Goal: Register for event/course

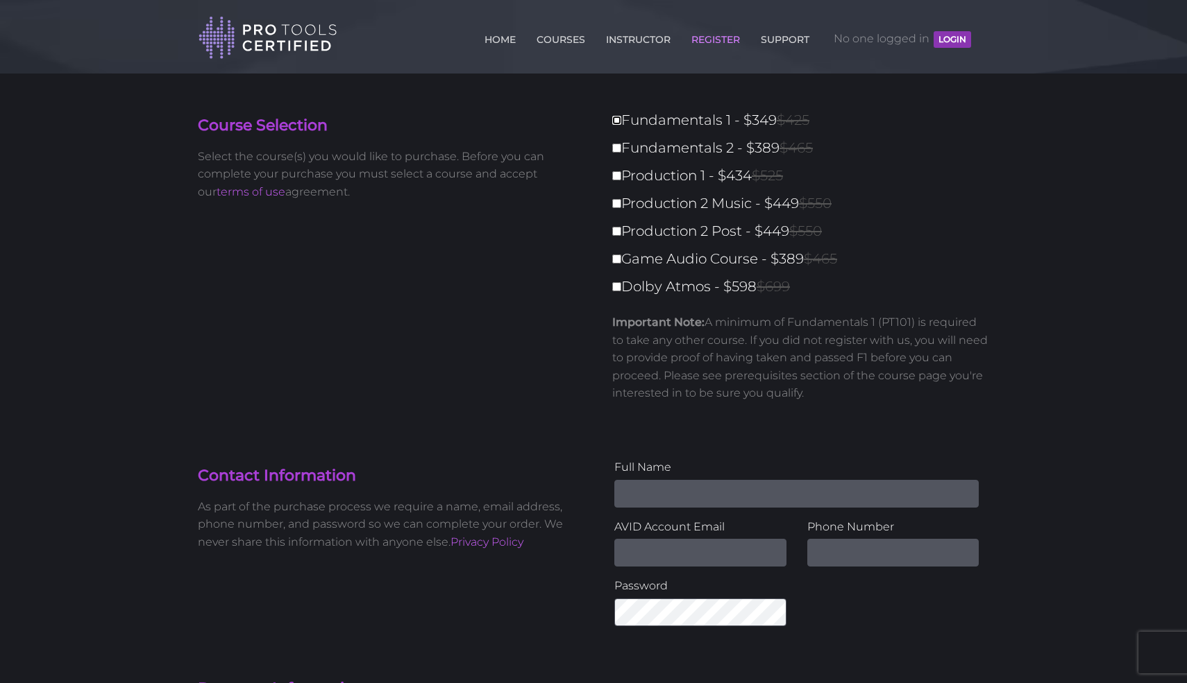
click at [614, 119] on input "Fundamentals 1 - $349 $425" at bounding box center [616, 120] width 9 height 9
checkbox input "true"
type input "349"
click at [618, 151] on input "Fundamentals 2 - $389 $465" at bounding box center [616, 148] width 9 height 9
checkbox input "true"
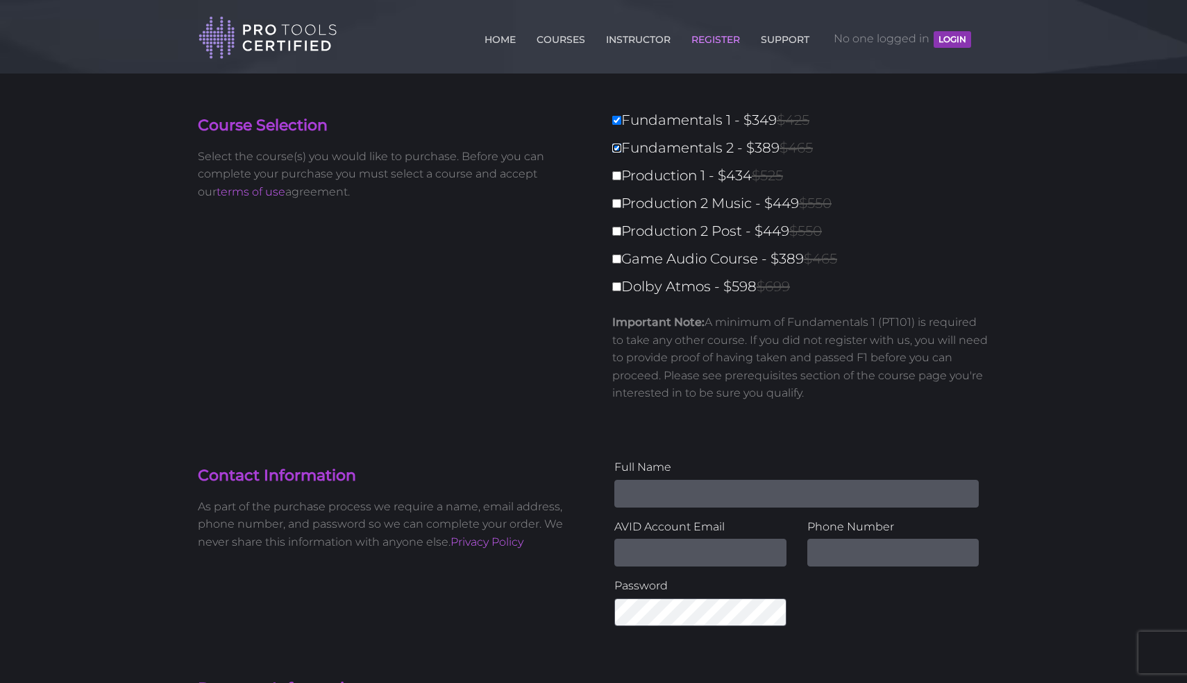
type input "738"
click at [618, 172] on input "Production 1 - $434 $525" at bounding box center [616, 175] width 9 height 9
checkbox input "true"
type input "1172"
click at [619, 199] on input "Production 2 Music - $449 $550" at bounding box center [616, 203] width 9 height 9
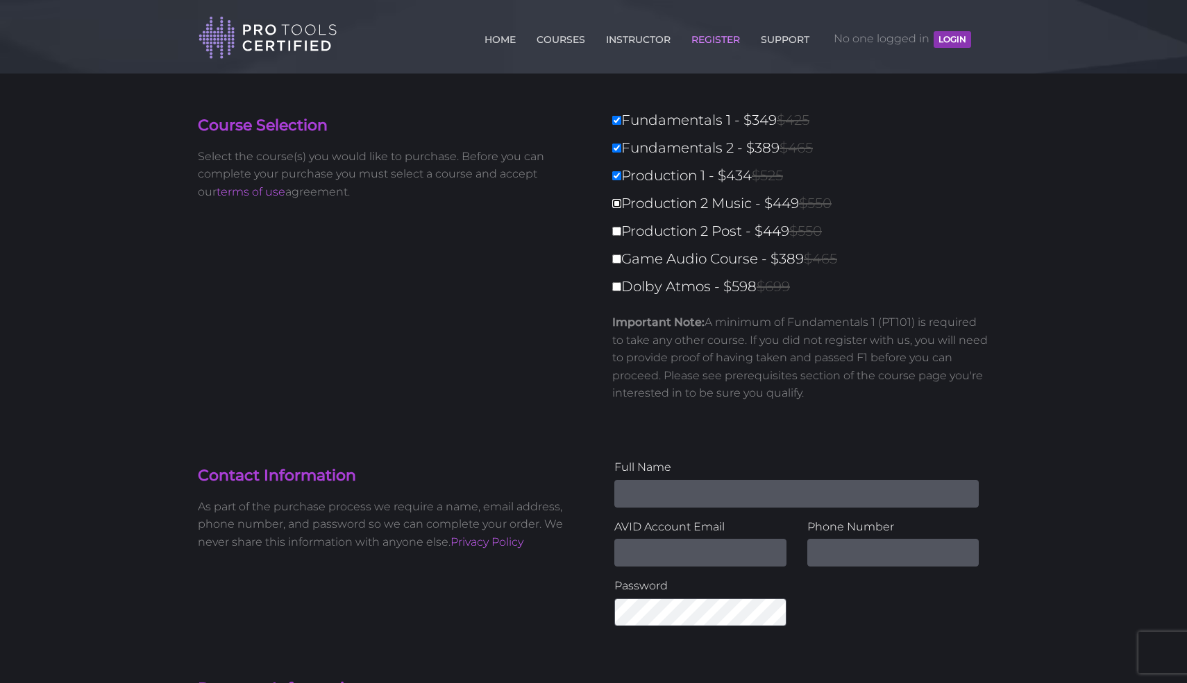
checkbox input "true"
type input "1621"
click at [615, 232] on input "Production 2 Post - $449 $550" at bounding box center [616, 231] width 9 height 9
checkbox input "true"
type input "2070"
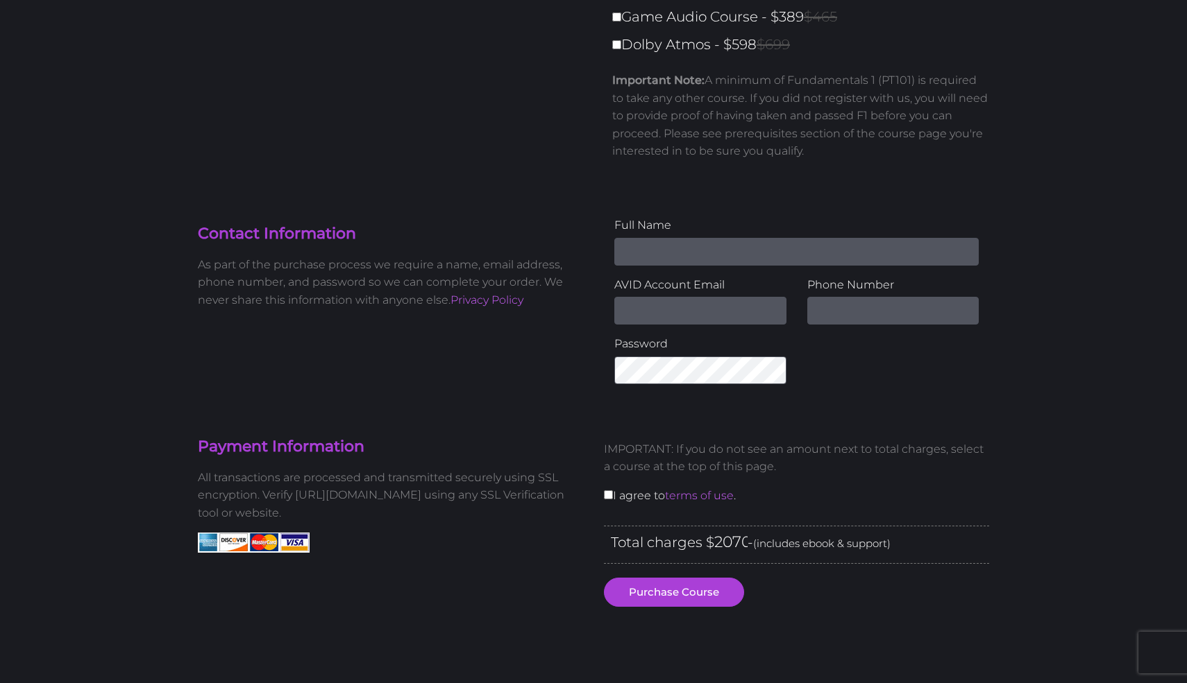
scroll to position [314, 0]
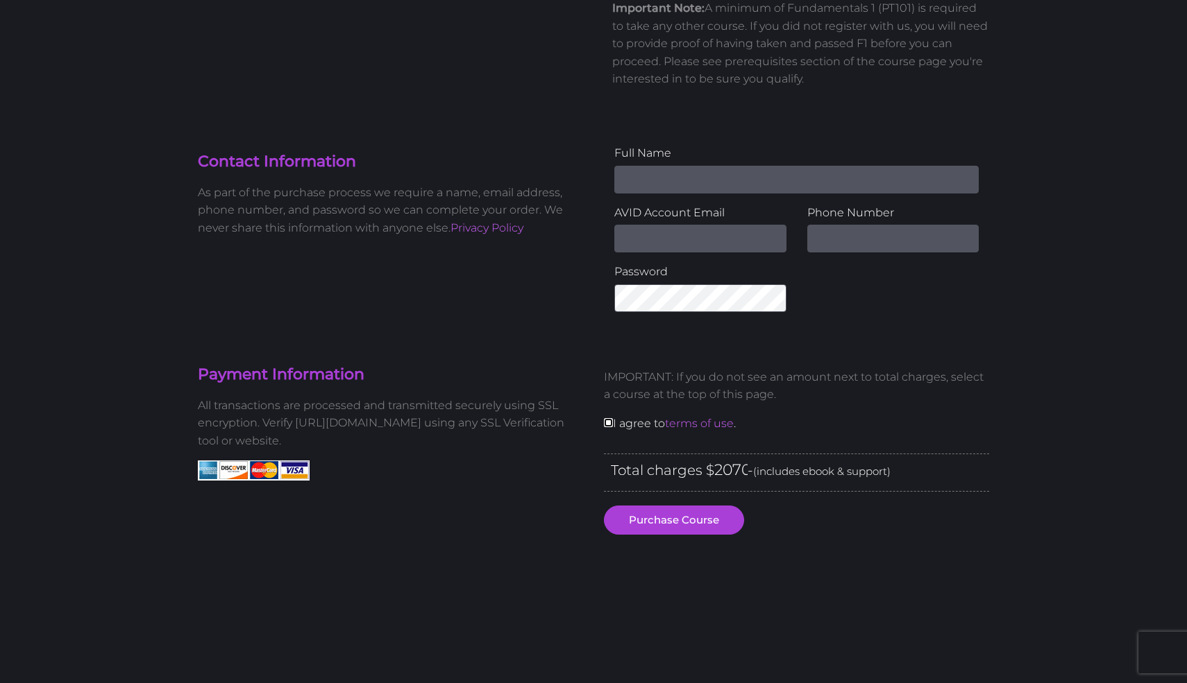
click at [609, 420] on input "checkbox" at bounding box center [608, 422] width 9 height 9
checkbox input "true"
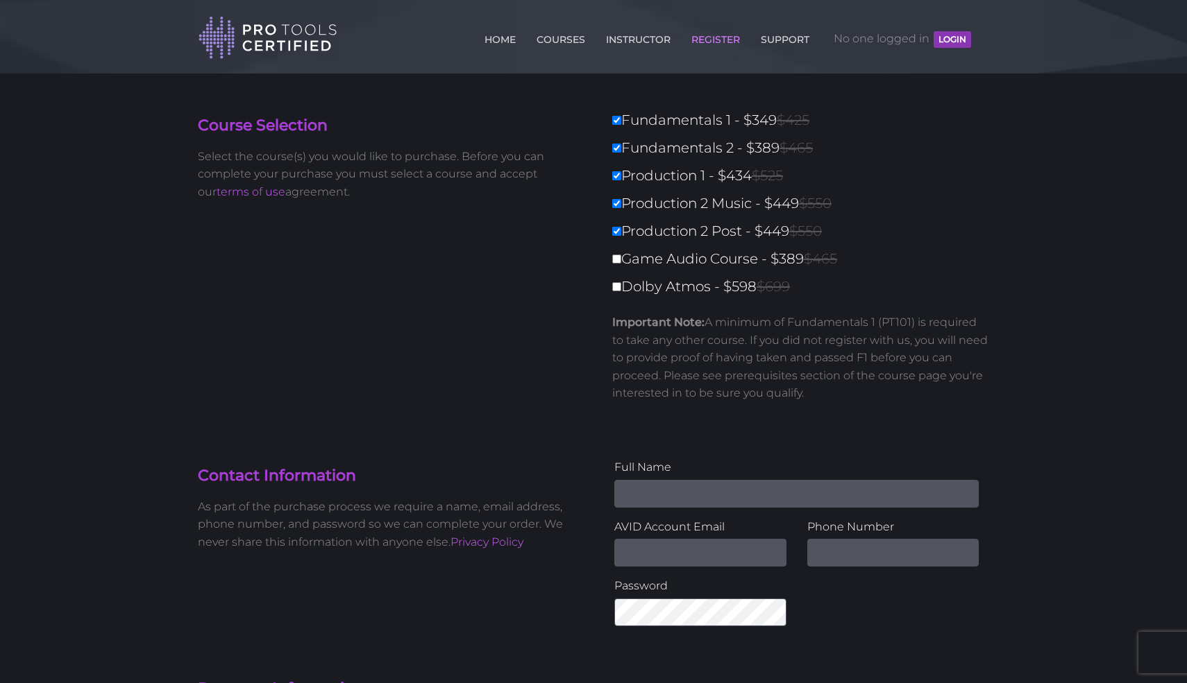
click at [620, 126] on label "Fundamentals 1 - $349 $425" at bounding box center [804, 120] width 385 height 24
click at [620, 125] on input "Fundamentals 1 - $349 $425" at bounding box center [616, 120] width 9 height 9
checkbox input "false"
type input "1721"
click at [619, 145] on input "Fundamentals 2 - $389 $465" at bounding box center [616, 148] width 9 height 9
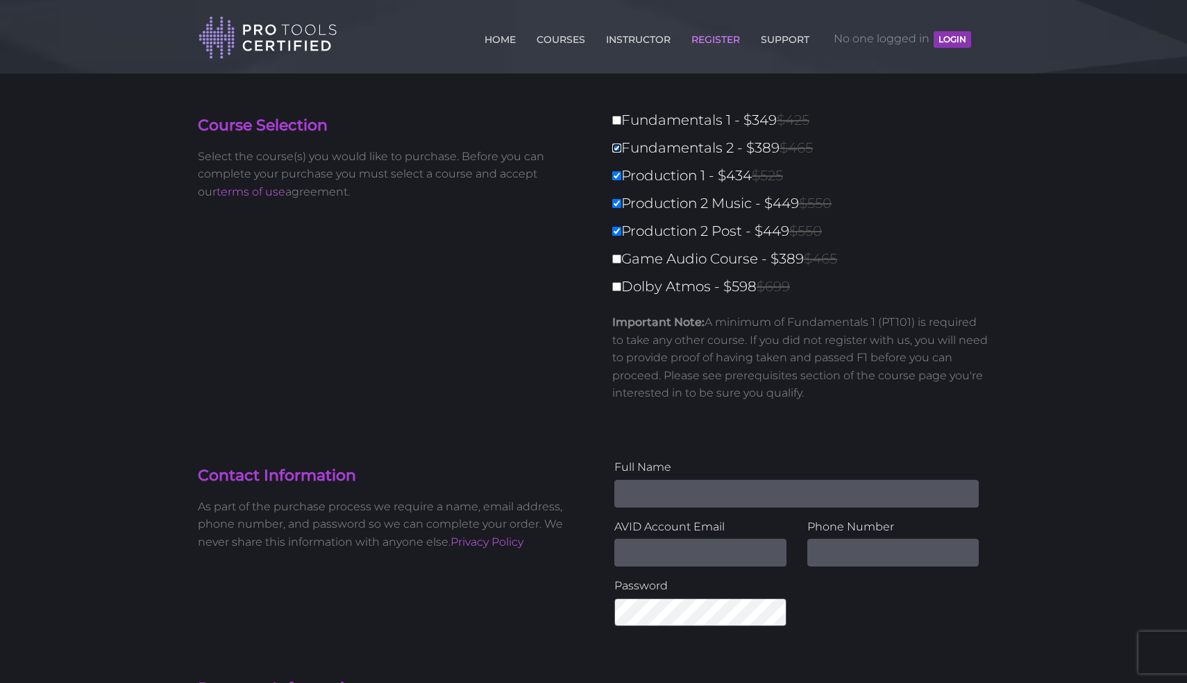
checkbox input "false"
type input "1332"
click at [620, 171] on label "Production 1 - $434 $525" at bounding box center [804, 176] width 385 height 24
click at [620, 171] on input "Production 1 - $434 $525" at bounding box center [616, 175] width 9 height 9
checkbox input "false"
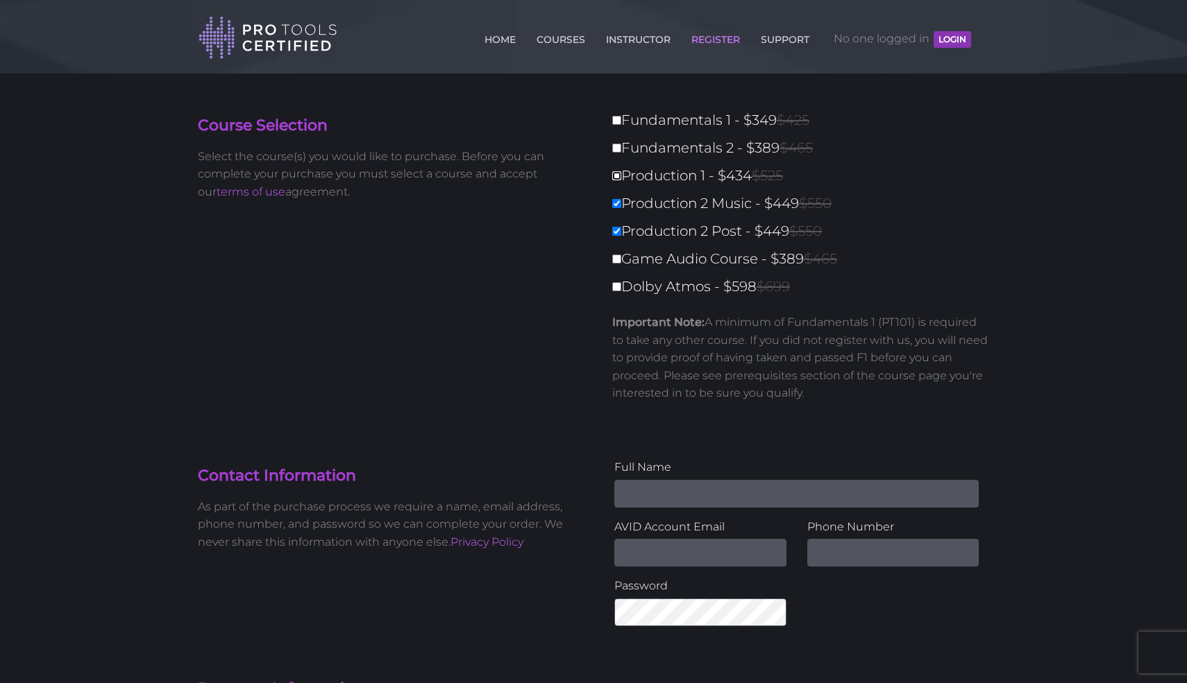
type input "898"
click at [622, 197] on label "Production 2 Music - $449 $550" at bounding box center [804, 204] width 385 height 24
click at [621, 199] on input "Production 2 Music - $449 $550" at bounding box center [616, 203] width 9 height 9
checkbox input "false"
type input "449"
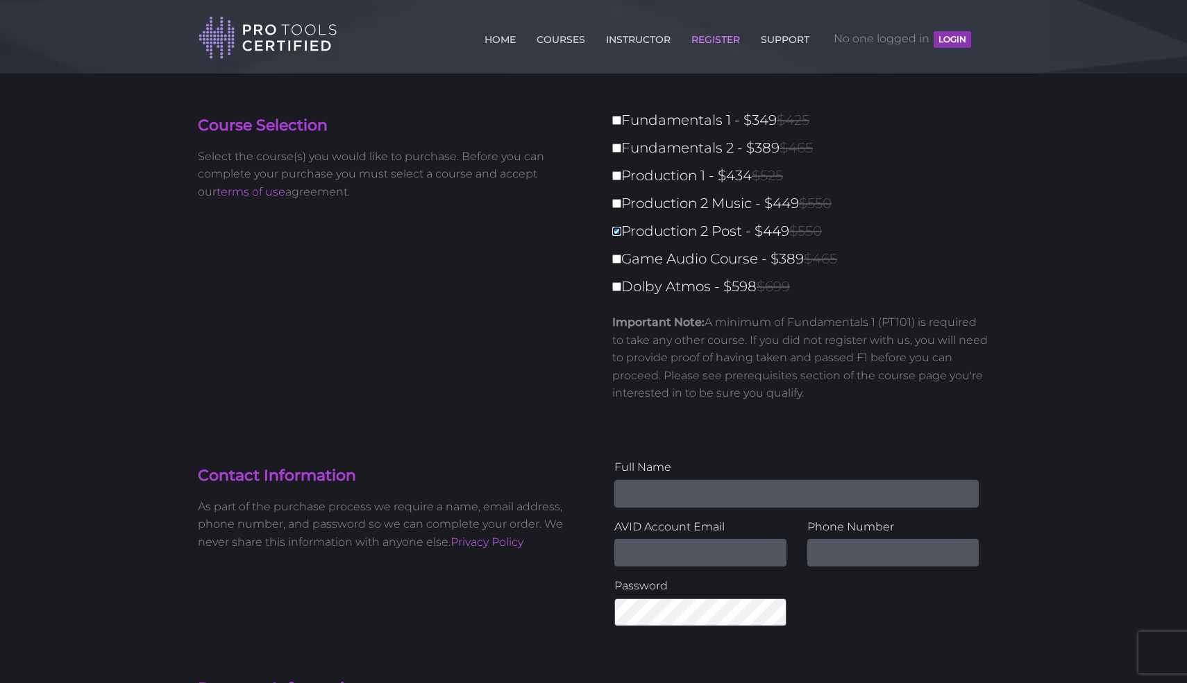
click at [620, 229] on input "Production 2 Post - $449 $550" at bounding box center [616, 231] width 9 height 9
checkbox input "false"
type input "0"
